Goal: Task Accomplishment & Management: Use online tool/utility

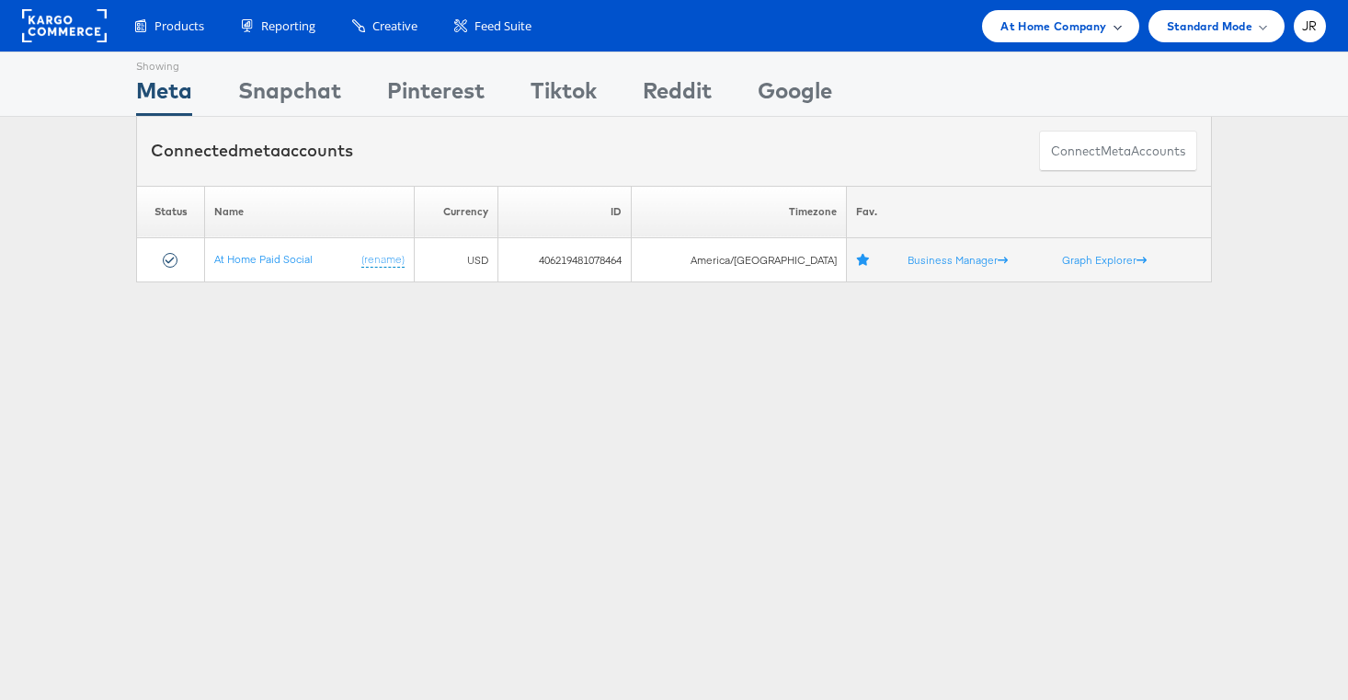
click at [1081, 34] on span "At Home Company" at bounding box center [1054, 26] width 106 height 19
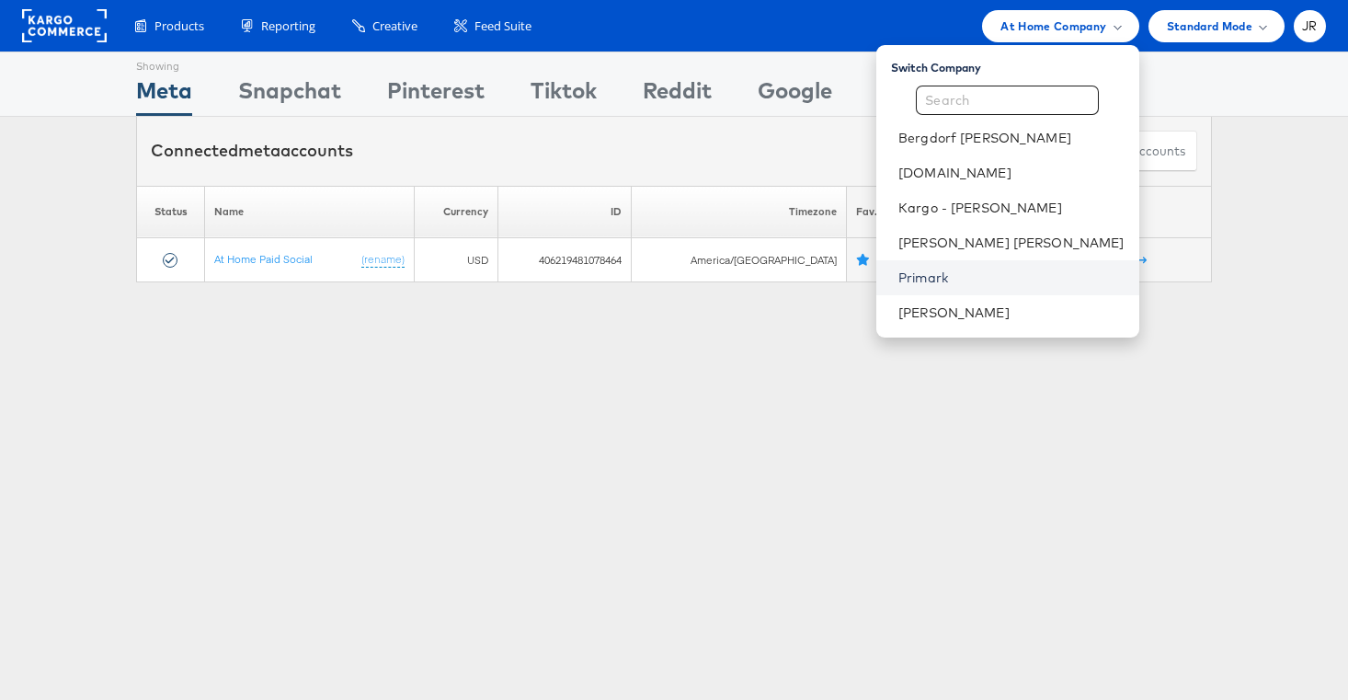
click at [1046, 282] on link "Primark" at bounding box center [1011, 278] width 226 height 18
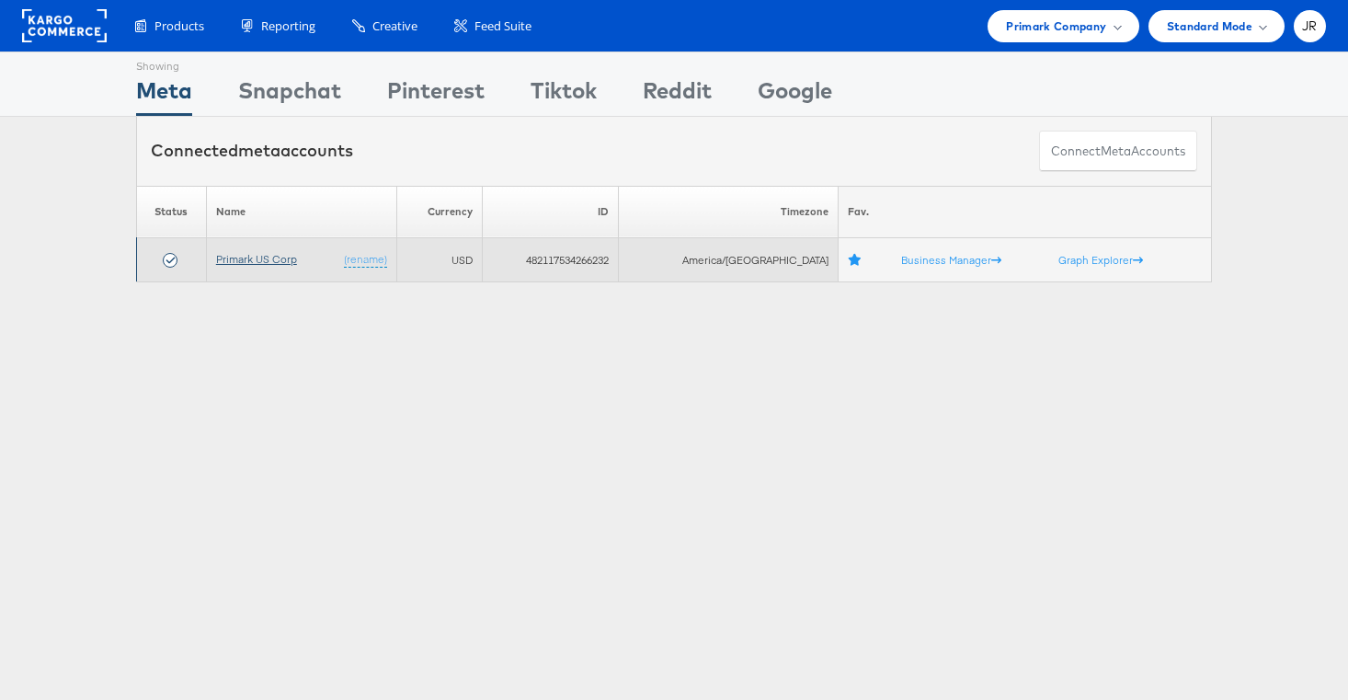
click at [266, 256] on link "Primark US Corp" at bounding box center [256, 259] width 81 height 14
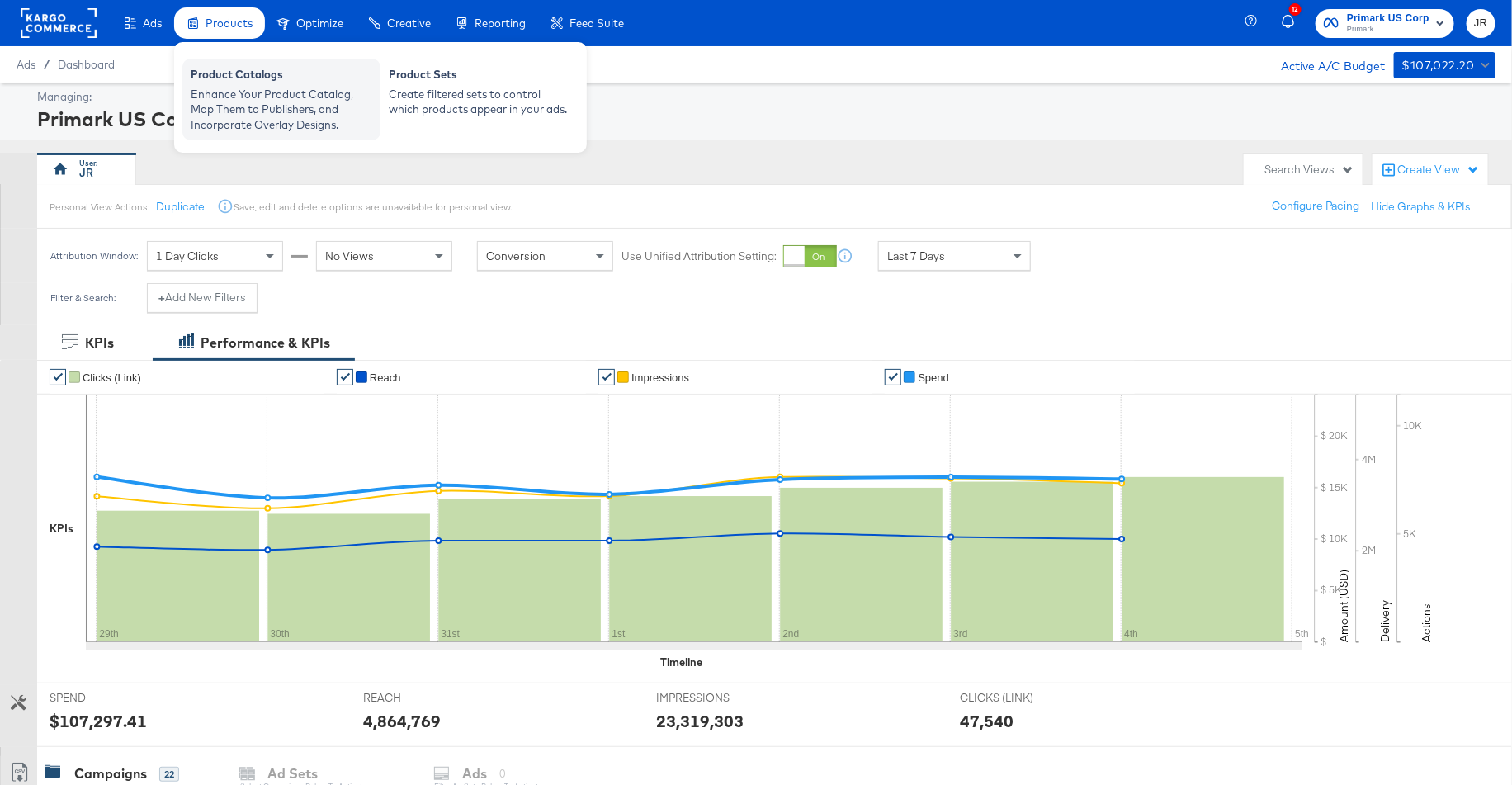
click at [252, 115] on div "Enhance Your Product Catalog, Map Them to Publishers, and Incorporate Overlay D…" at bounding box center [281, 109] width 181 height 46
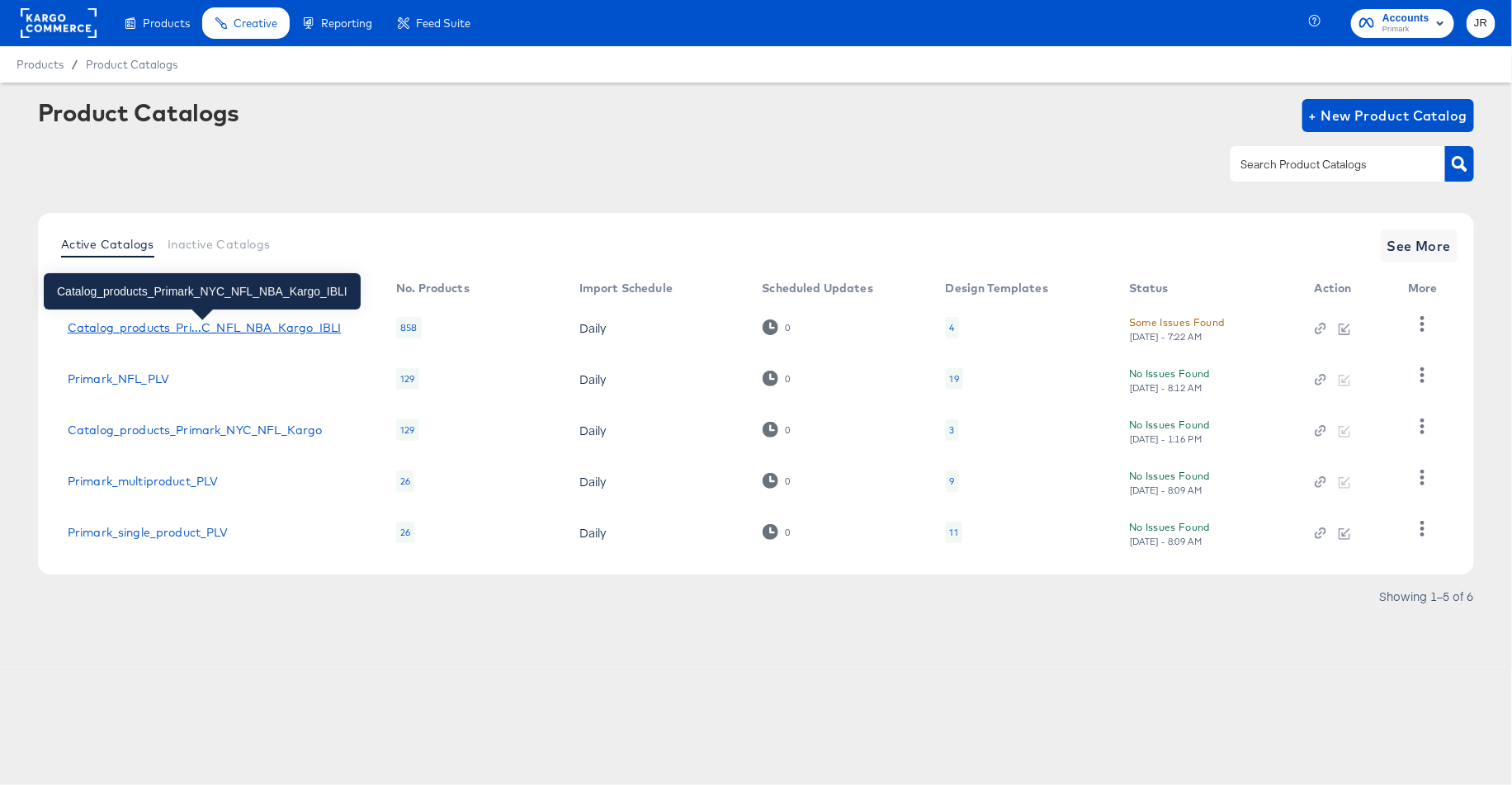
click at [297, 324] on div "Catalog_products_Pri...C_NFL_NBA_Kargo_IBLI" at bounding box center [204, 327] width 273 height 13
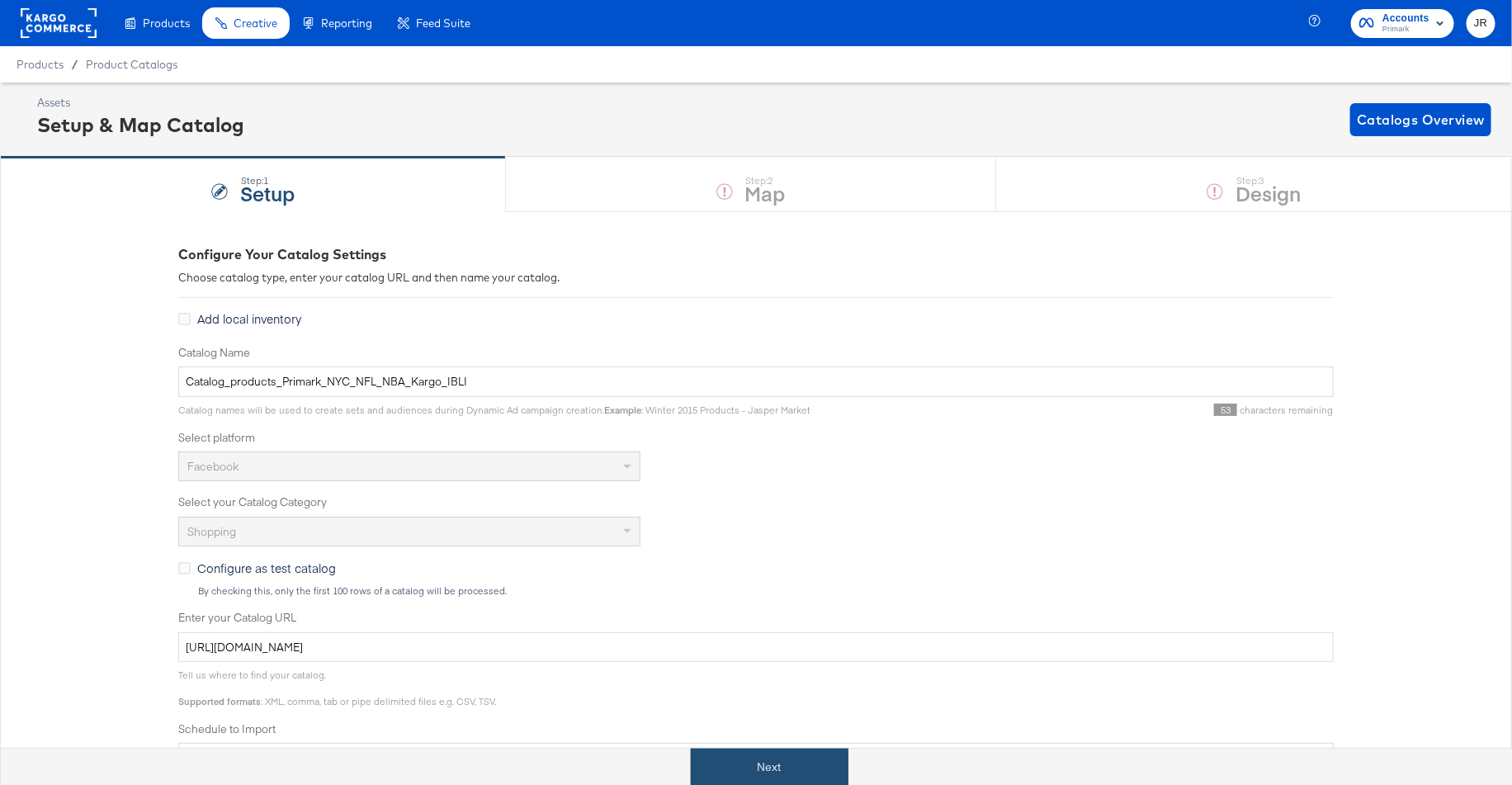
click at [793, 755] on button "Next" at bounding box center [770, 766] width 158 height 37
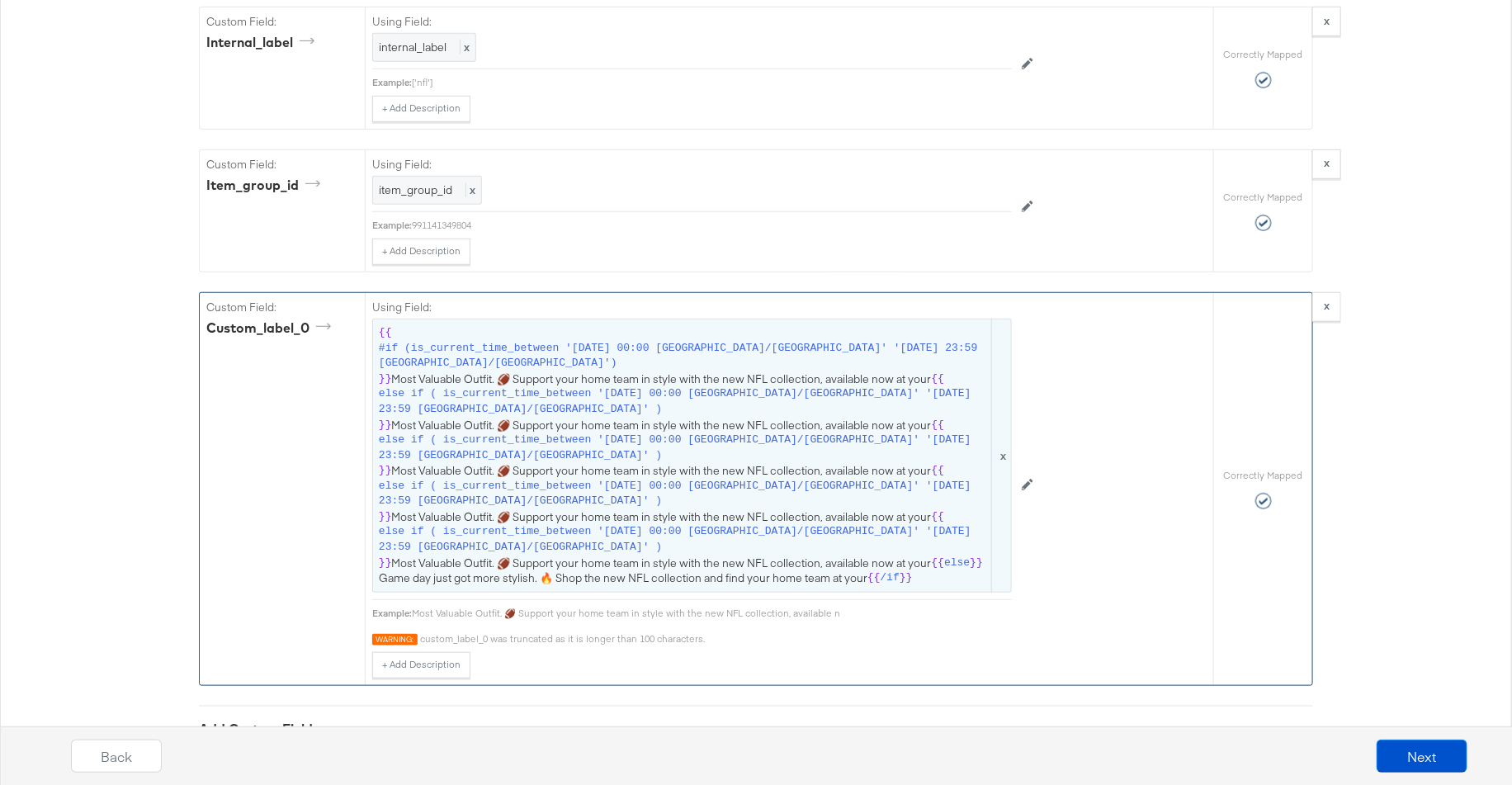
scroll to position [3523, 0]
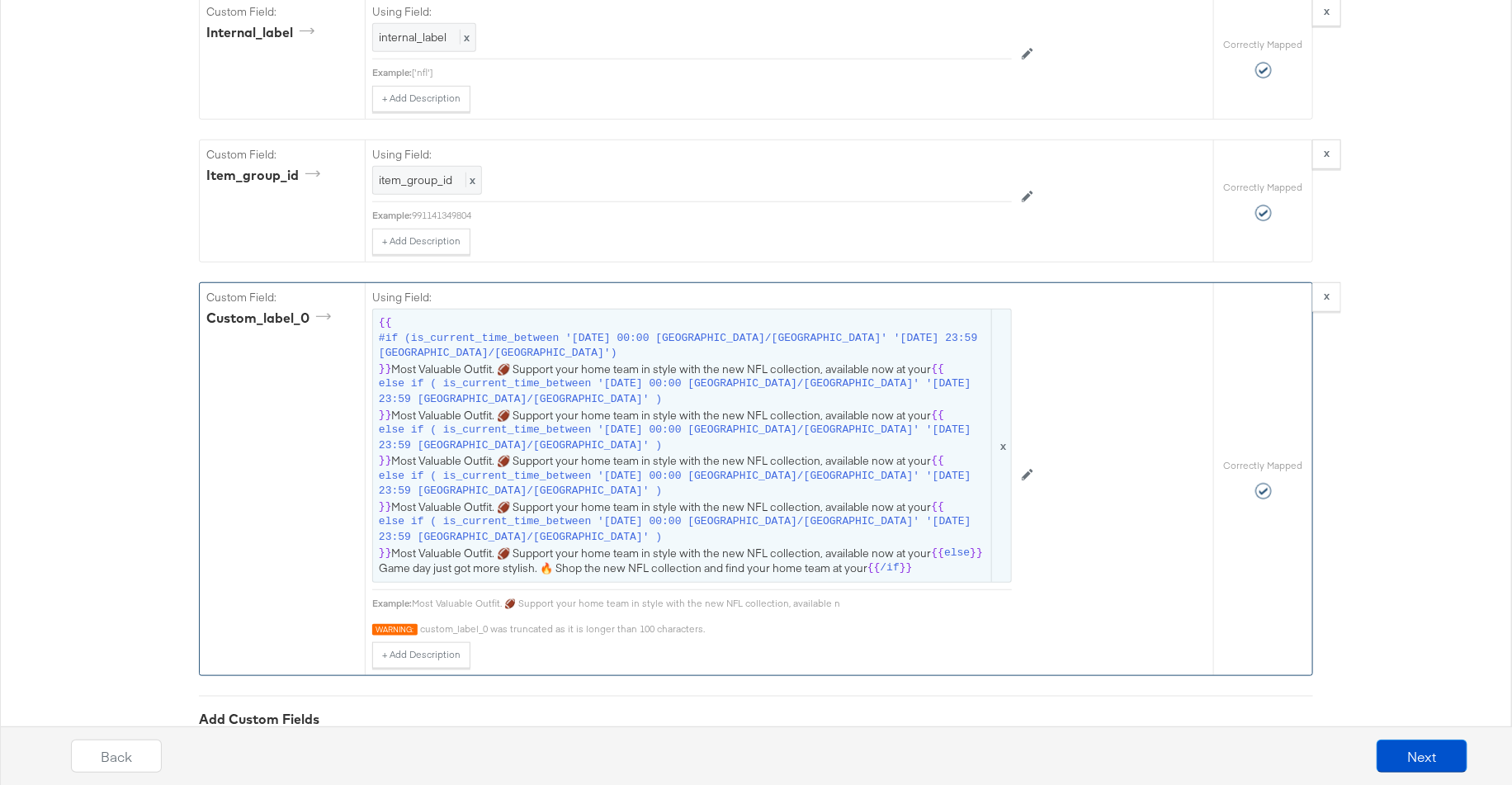
click at [828, 327] on span "{{ #if (is_current_time_between '2025-09-05 00:00 America/Chicago' '2025-09-11 …" at bounding box center [692, 445] width 626 height 261
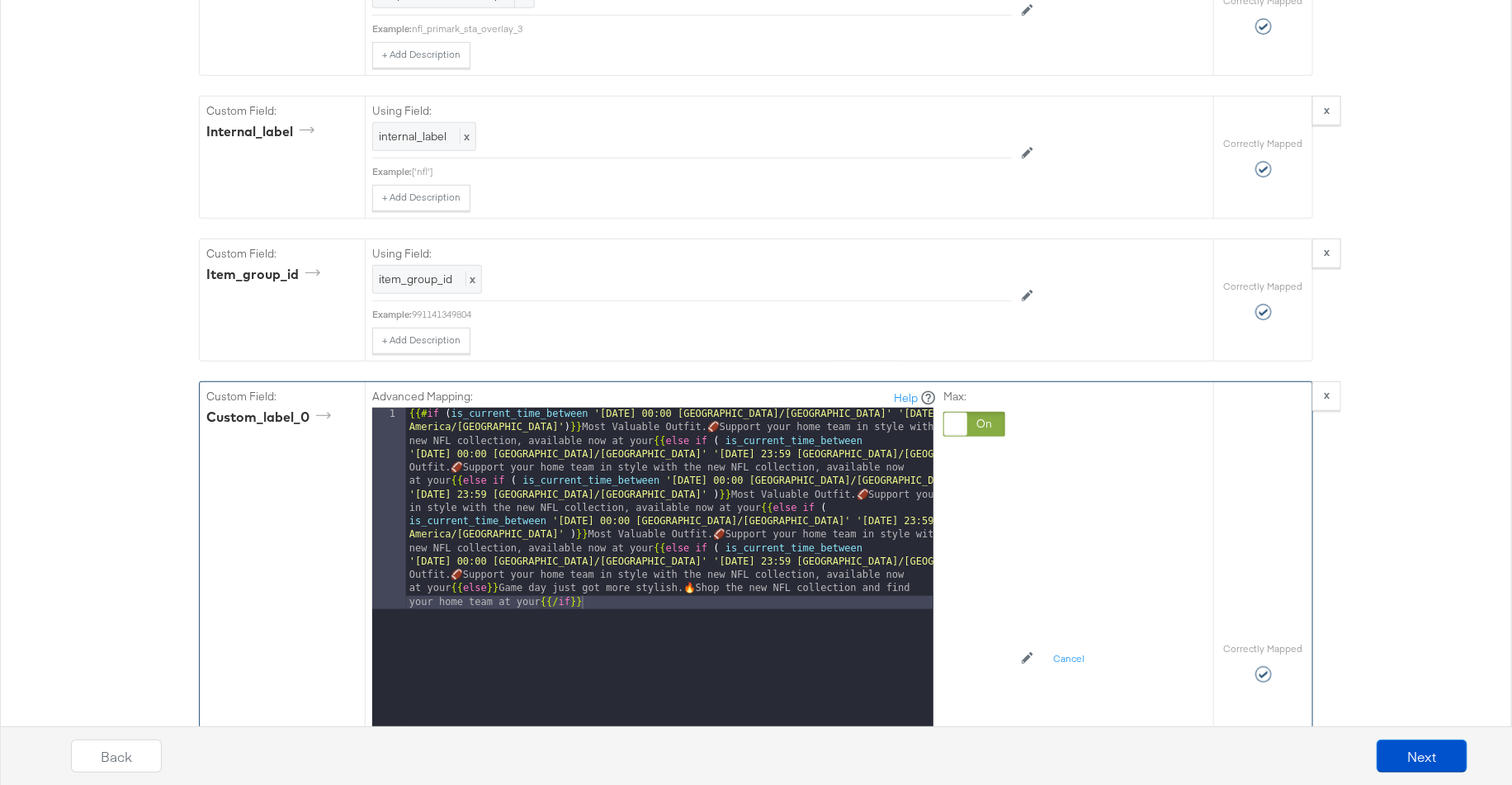
scroll to position [3423, 0]
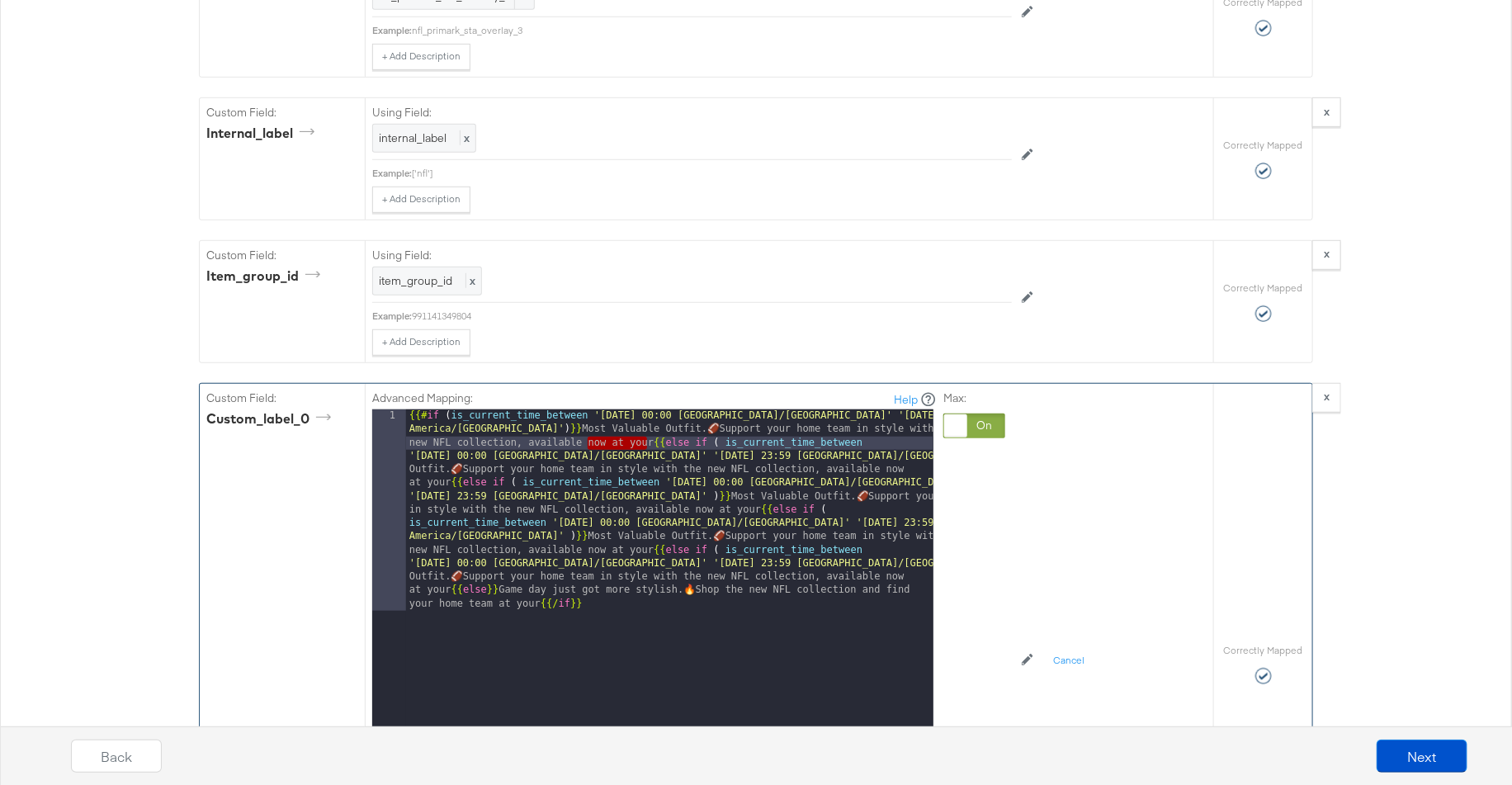
drag, startPoint x: 590, startPoint y: 406, endPoint x: 650, endPoint y: 404, distance: 60.0
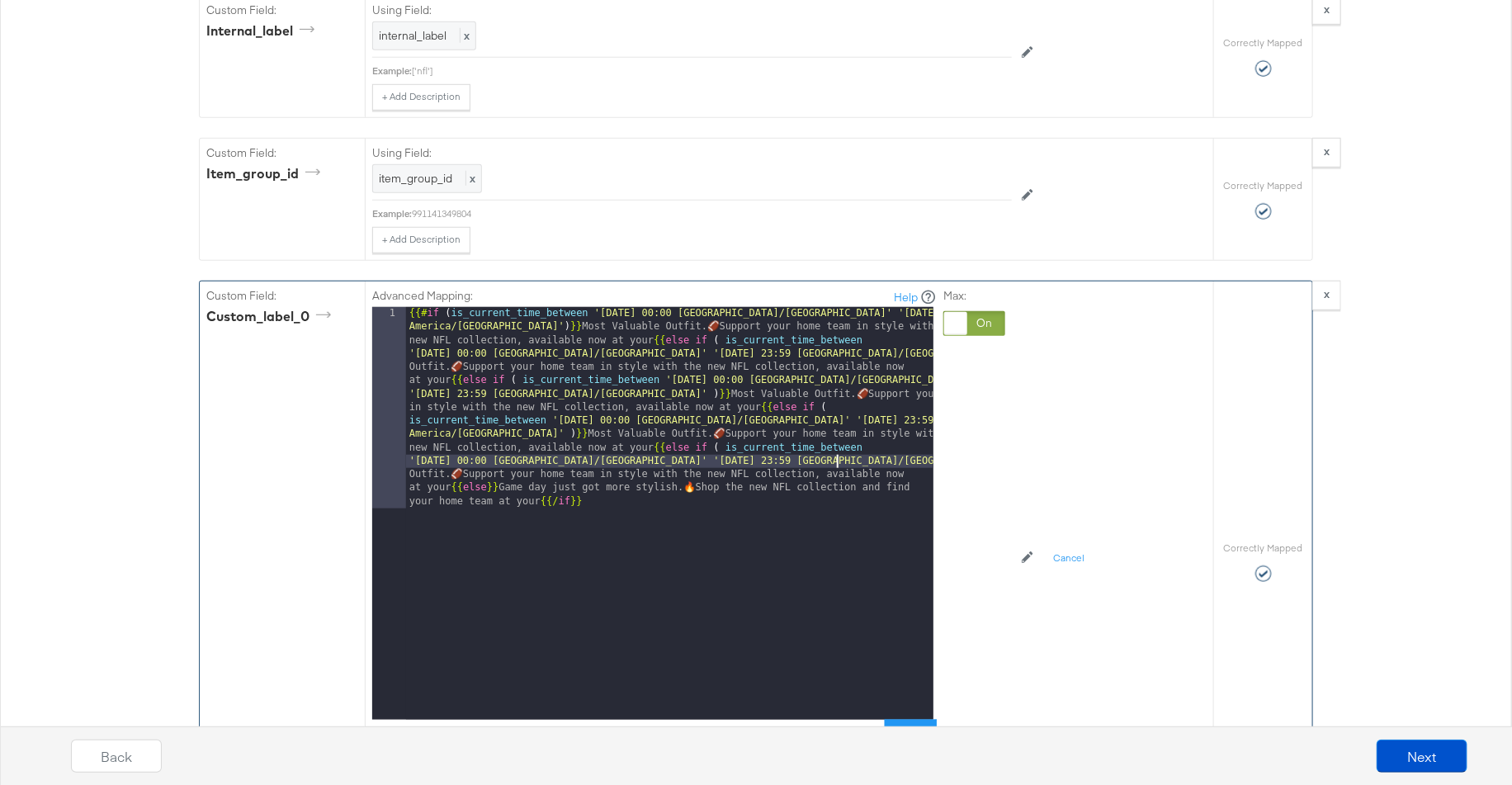
scroll to position [3571, 0]
